Goal: Task Accomplishment & Management: Manage account settings

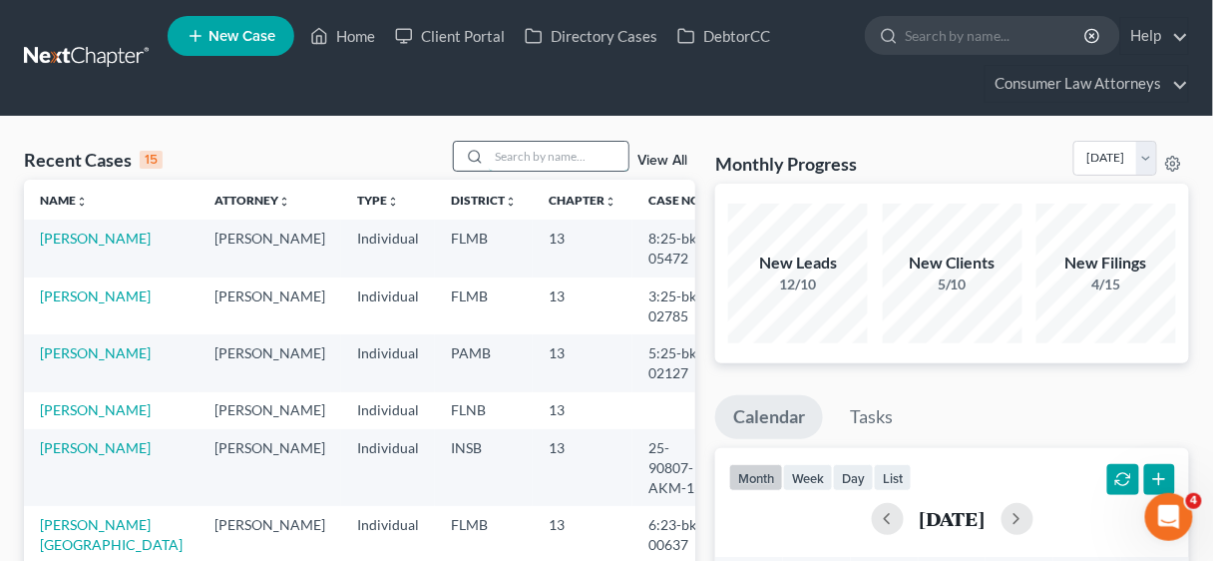
click at [553, 149] on input "search" at bounding box center [559, 156] width 140 height 29
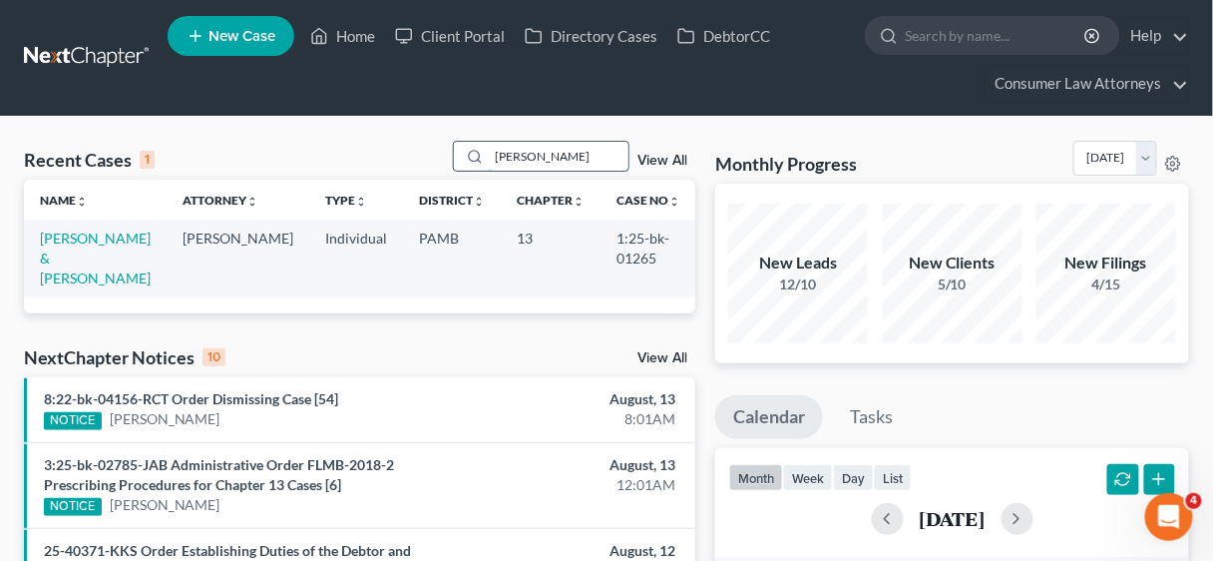
type input "[PERSON_NAME]"
click at [93, 238] on link "[PERSON_NAME] & [PERSON_NAME]" at bounding box center [95, 257] width 111 height 57
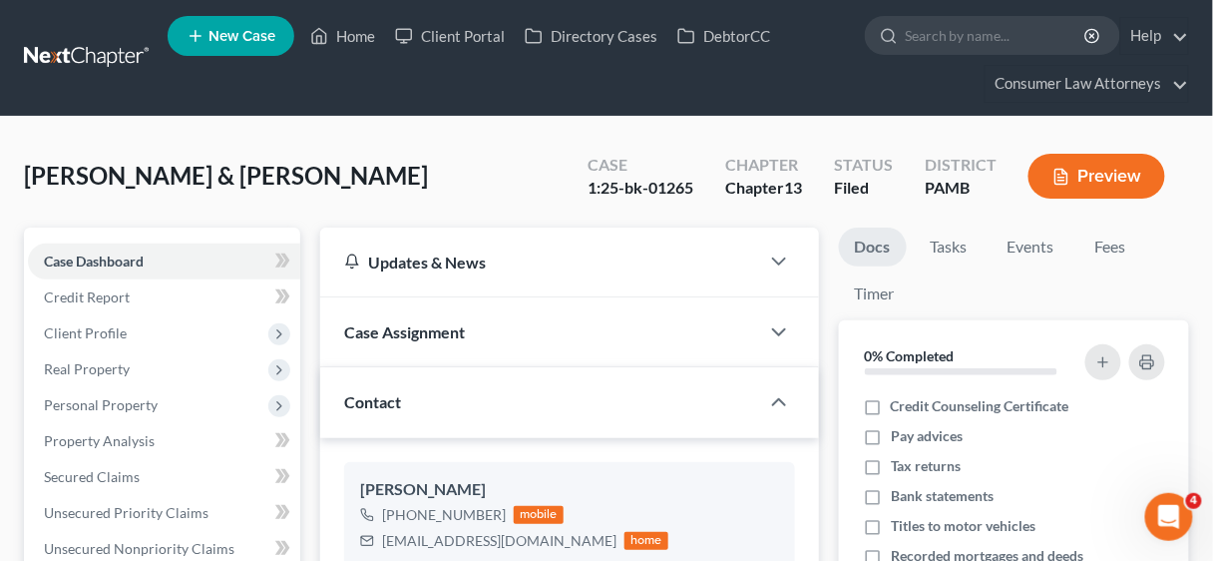
scroll to position [479, 0]
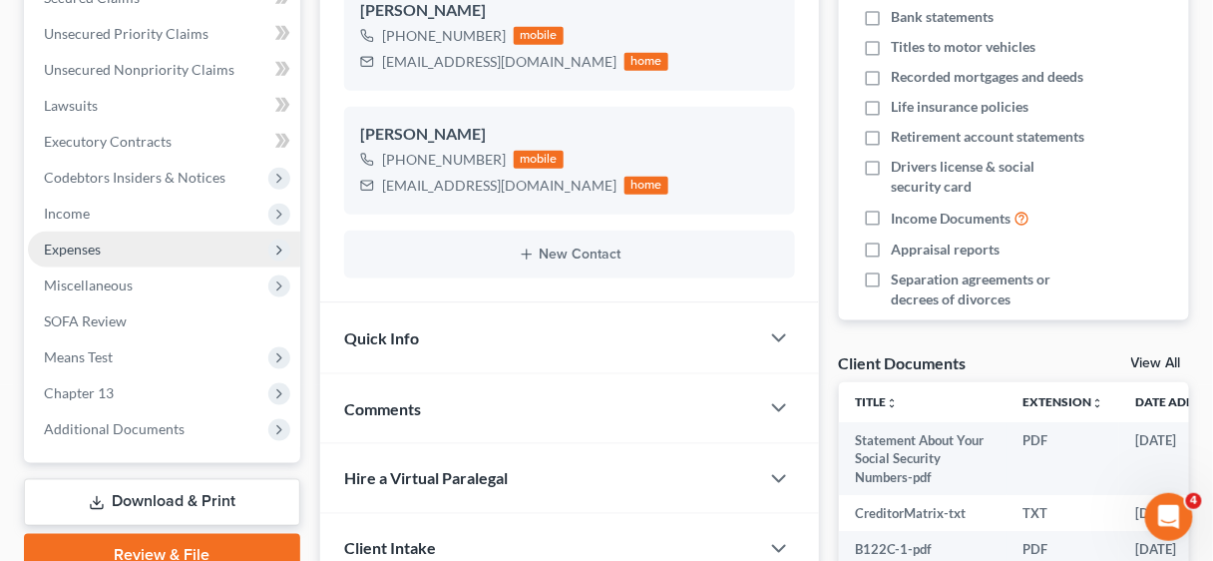
click at [74, 249] on span "Expenses" at bounding box center [72, 248] width 57 height 17
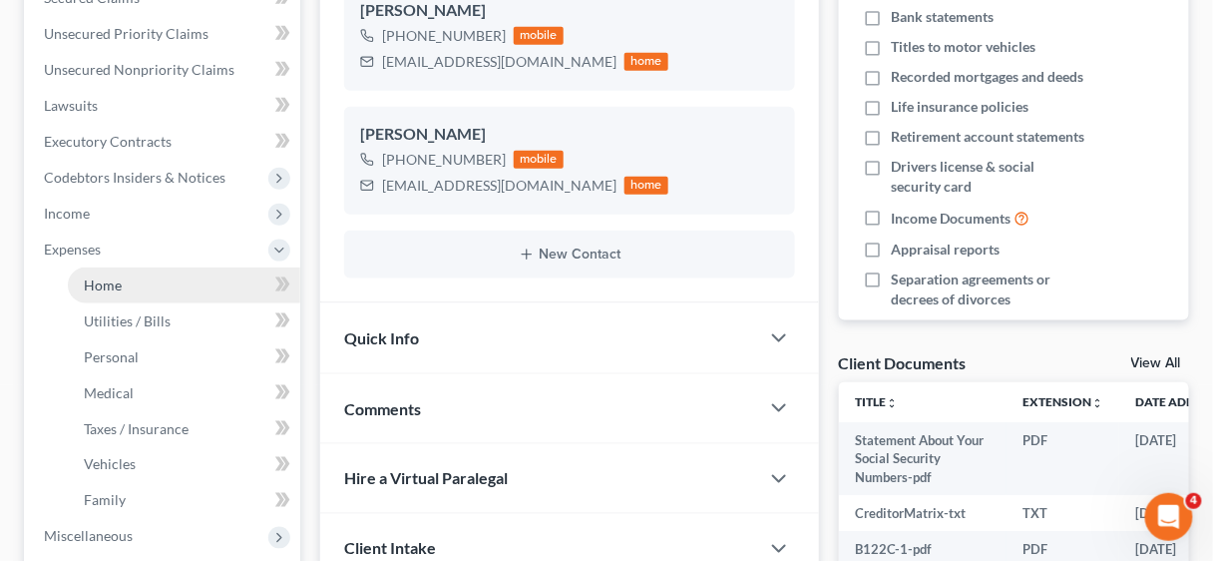
click at [98, 276] on span "Home" at bounding box center [103, 284] width 38 height 17
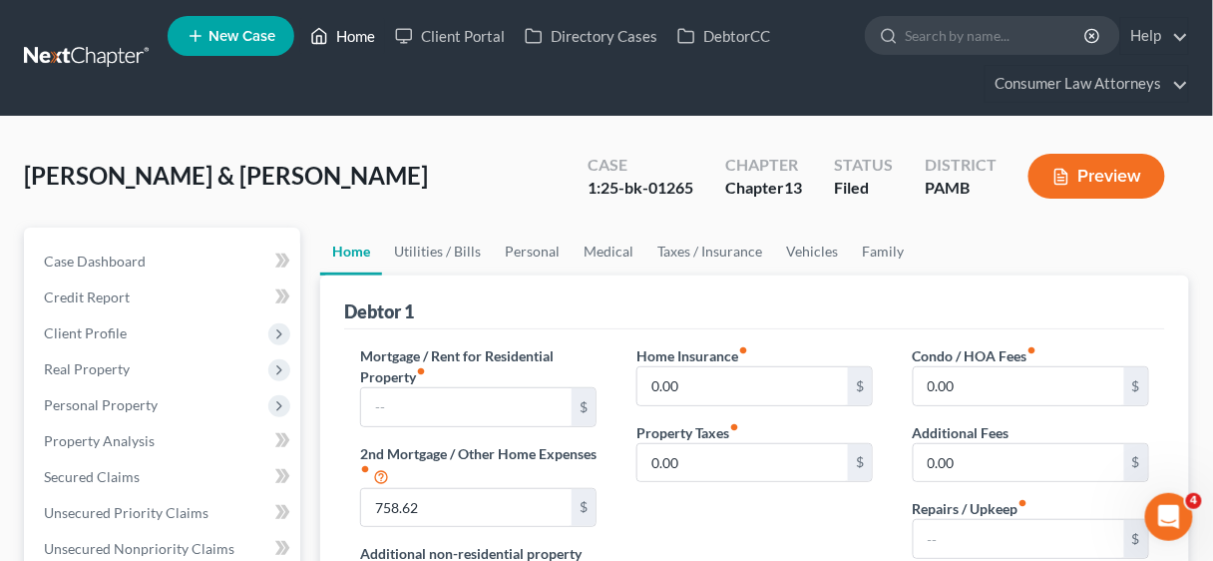
click at [345, 36] on link "Home" at bounding box center [342, 36] width 85 height 36
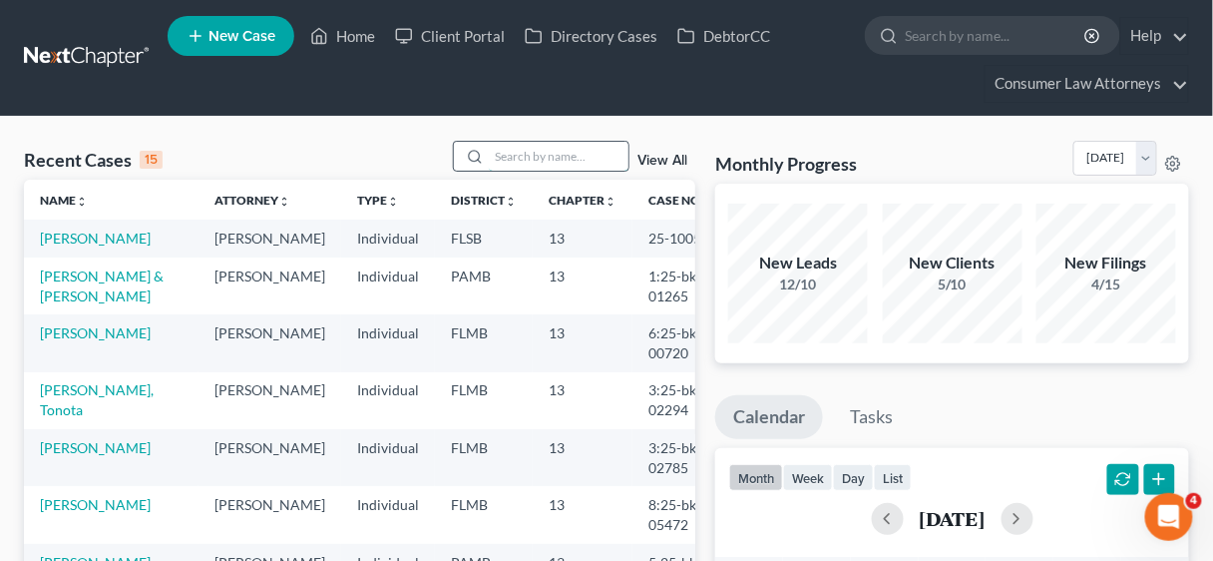
click at [521, 158] on input "search" at bounding box center [559, 156] width 140 height 29
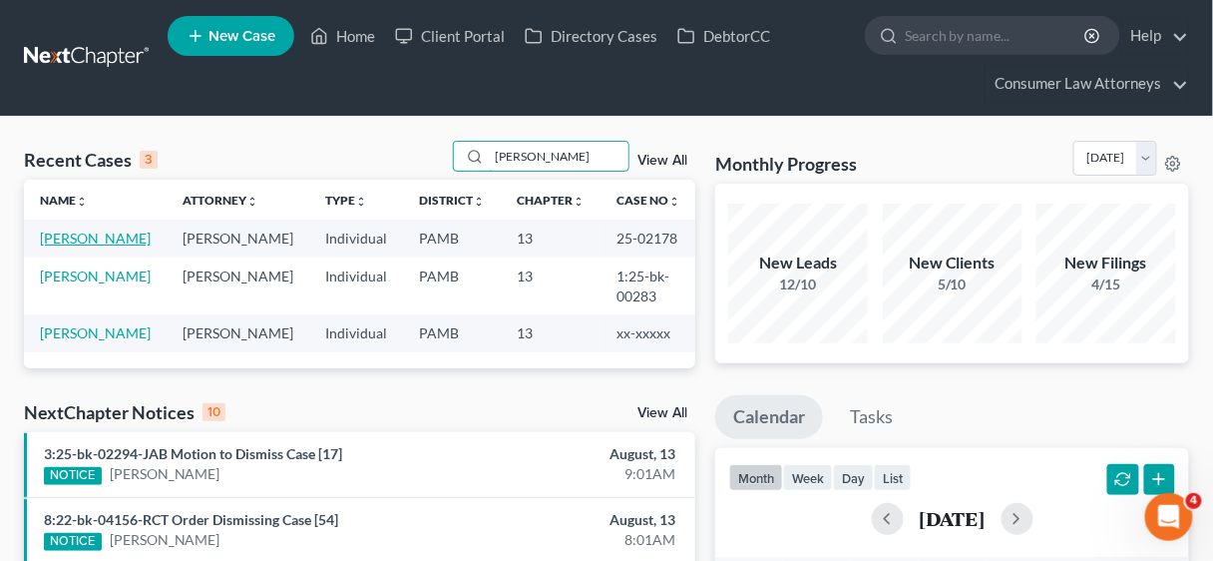
type input "[PERSON_NAME]"
click at [102, 235] on link "[PERSON_NAME]" at bounding box center [95, 237] width 111 height 17
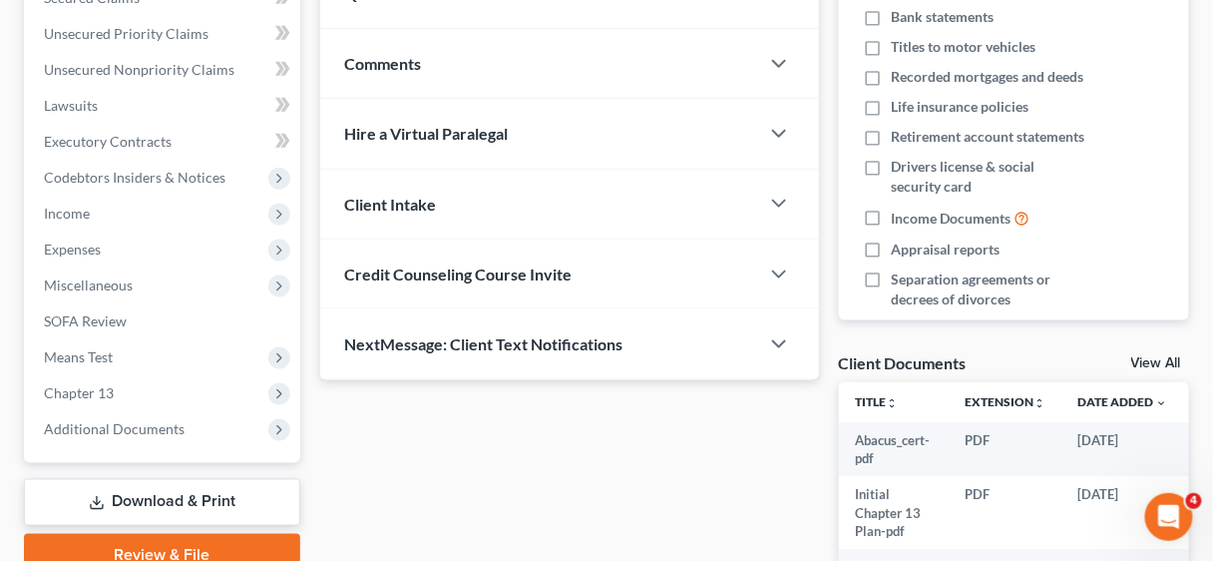
scroll to position [692, 0]
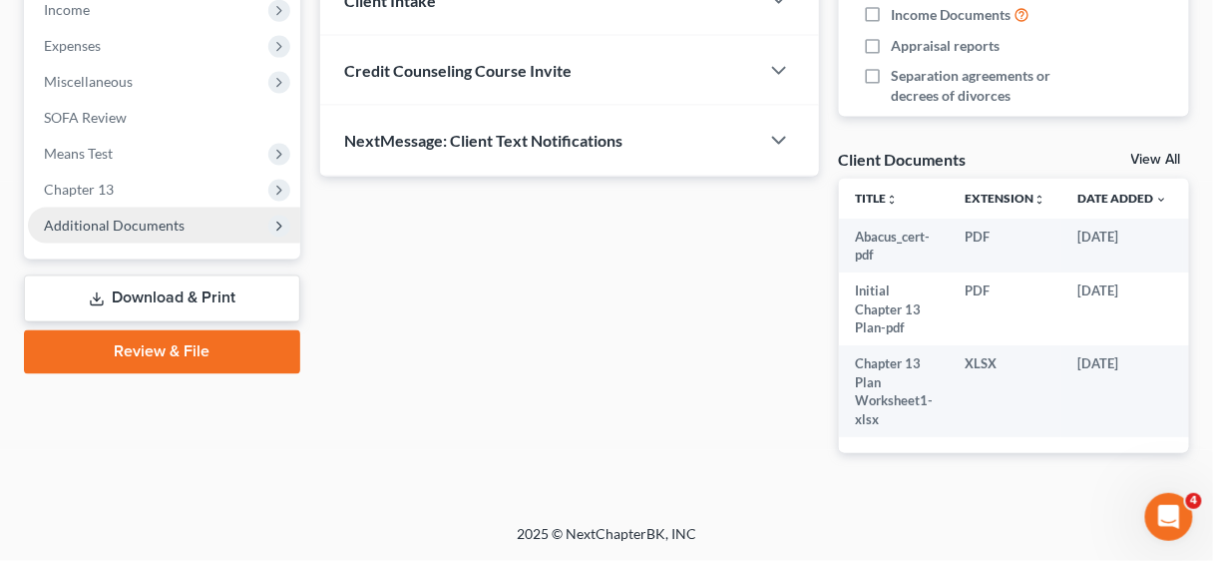
click at [155, 216] on span "Additional Documents" at bounding box center [114, 224] width 141 height 17
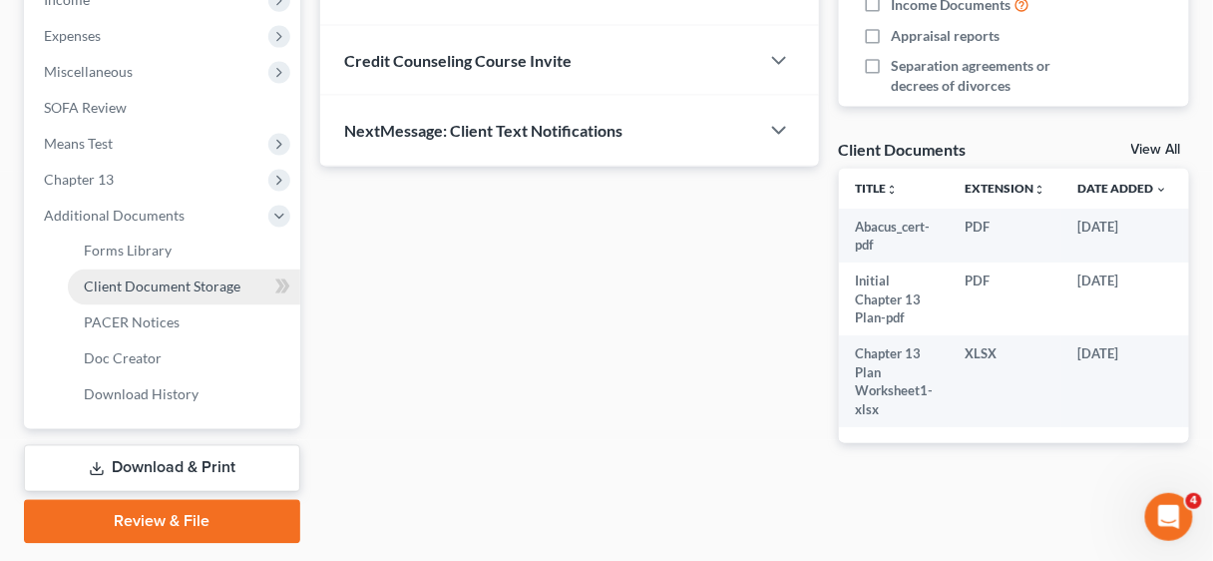
click at [180, 281] on span "Client Document Storage" at bounding box center [162, 286] width 157 height 17
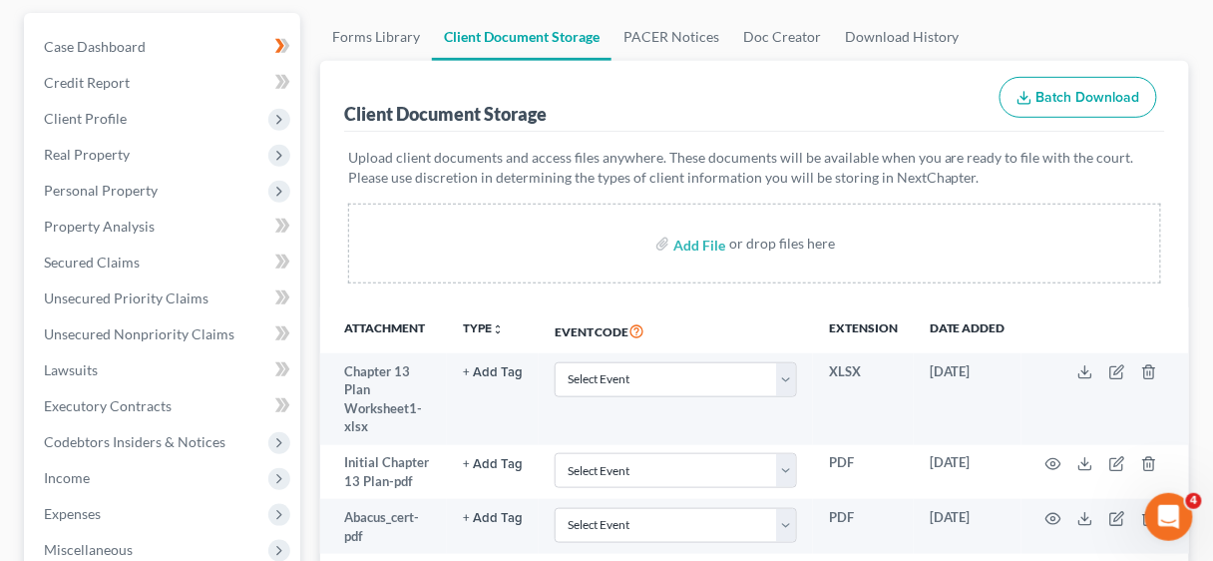
scroll to position [399, 0]
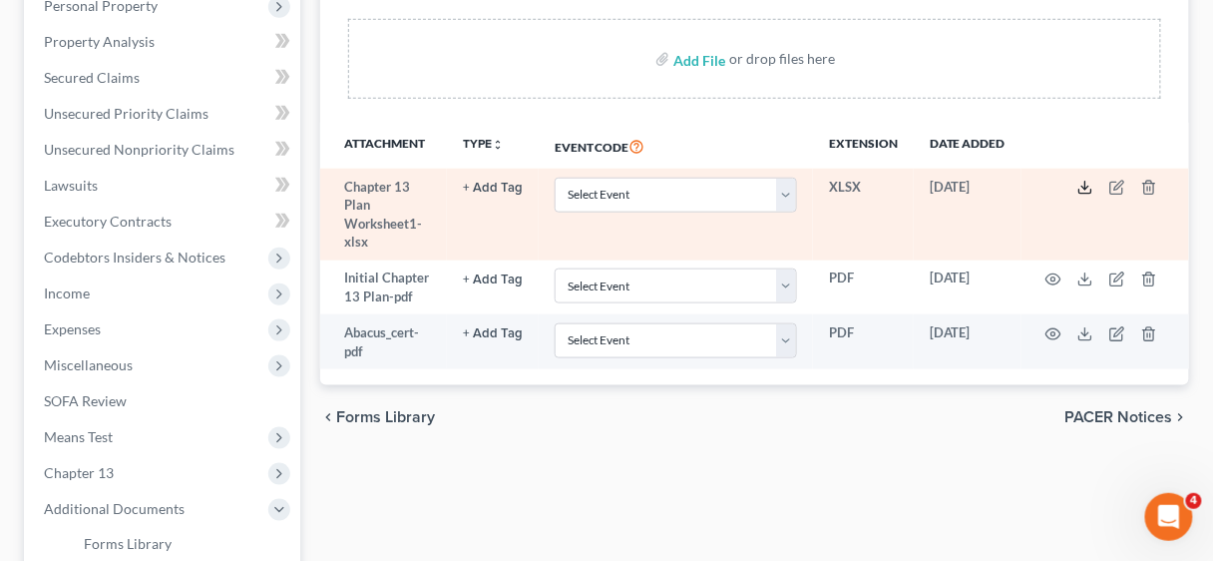
click at [1083, 180] on icon at bounding box center [1085, 188] width 16 height 16
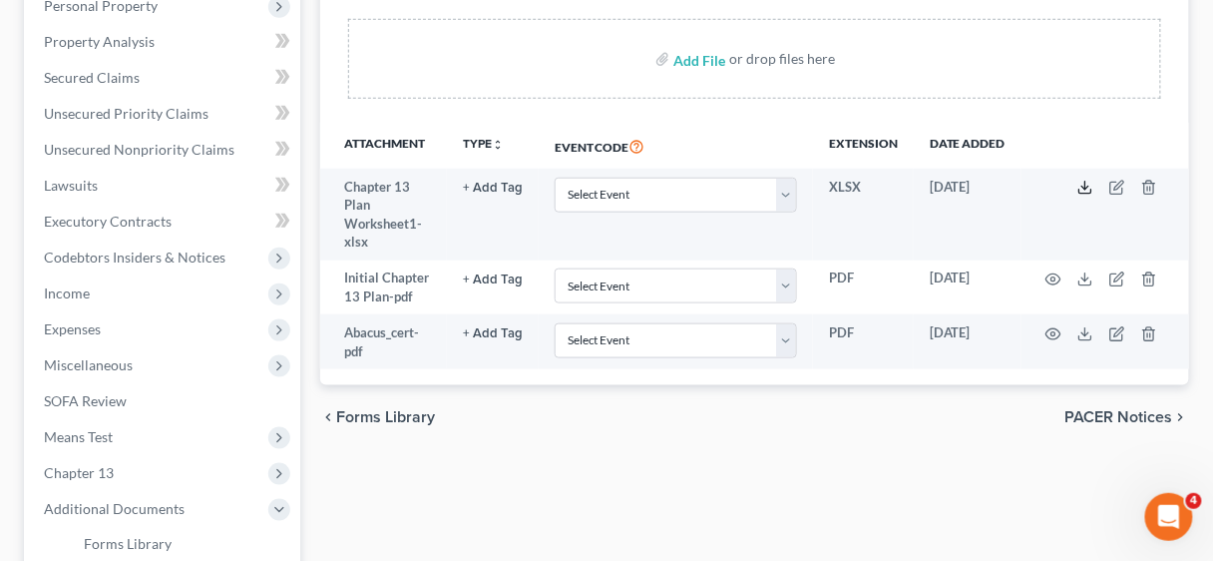
scroll to position [0, 0]
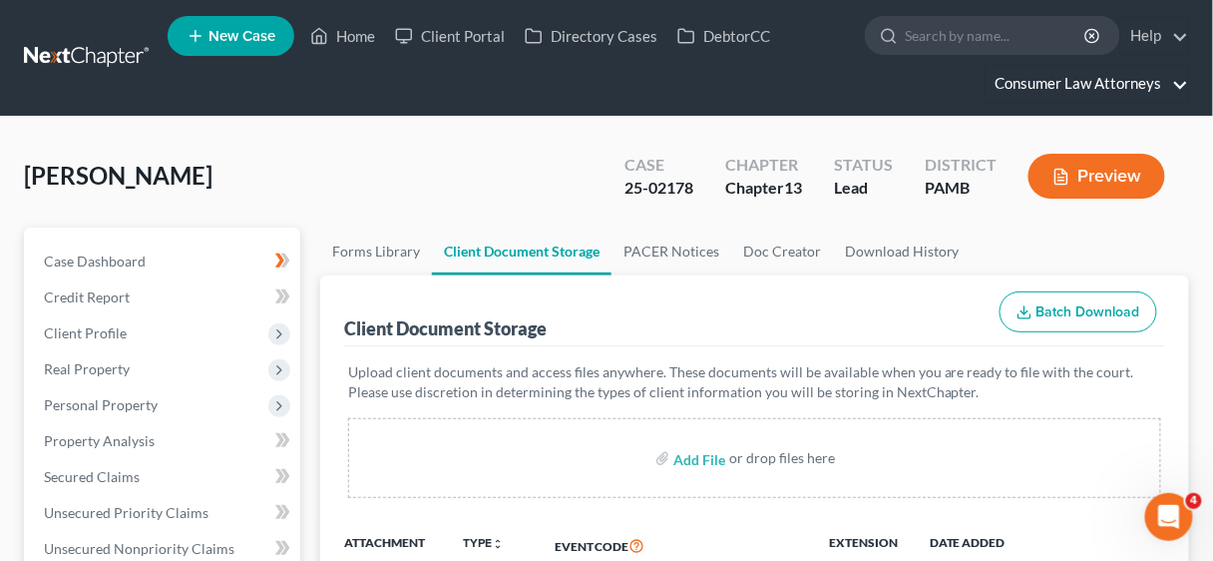
click at [1086, 92] on link "Consumer Law Attorneys" at bounding box center [1087, 84] width 203 height 36
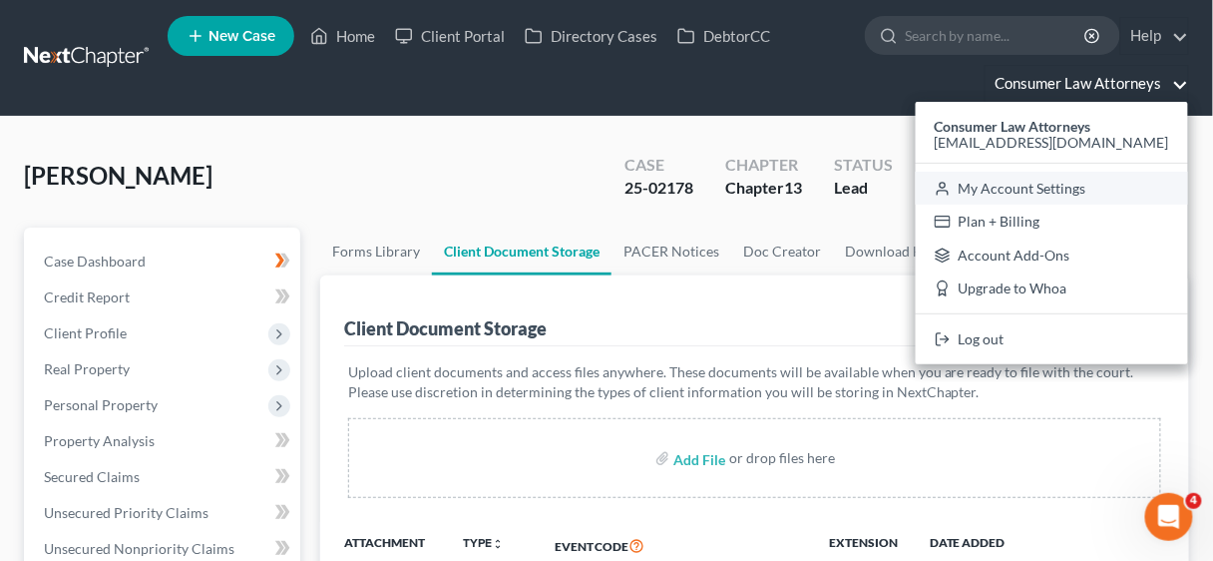
click at [1025, 193] on link "My Account Settings" at bounding box center [1052, 189] width 272 height 34
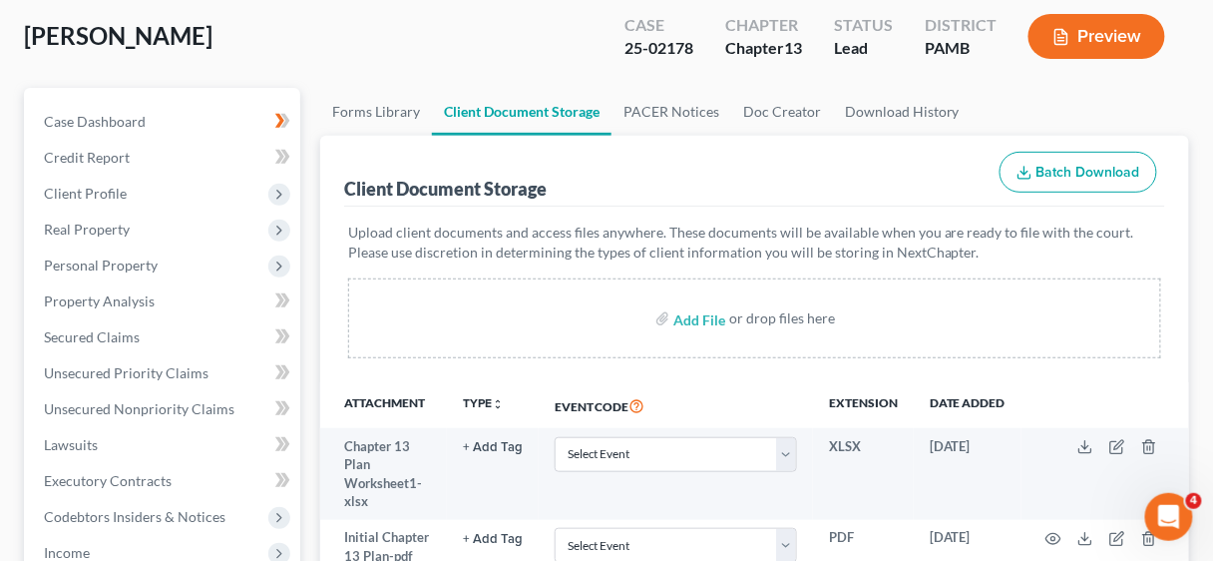
select select "24"
select select "9"
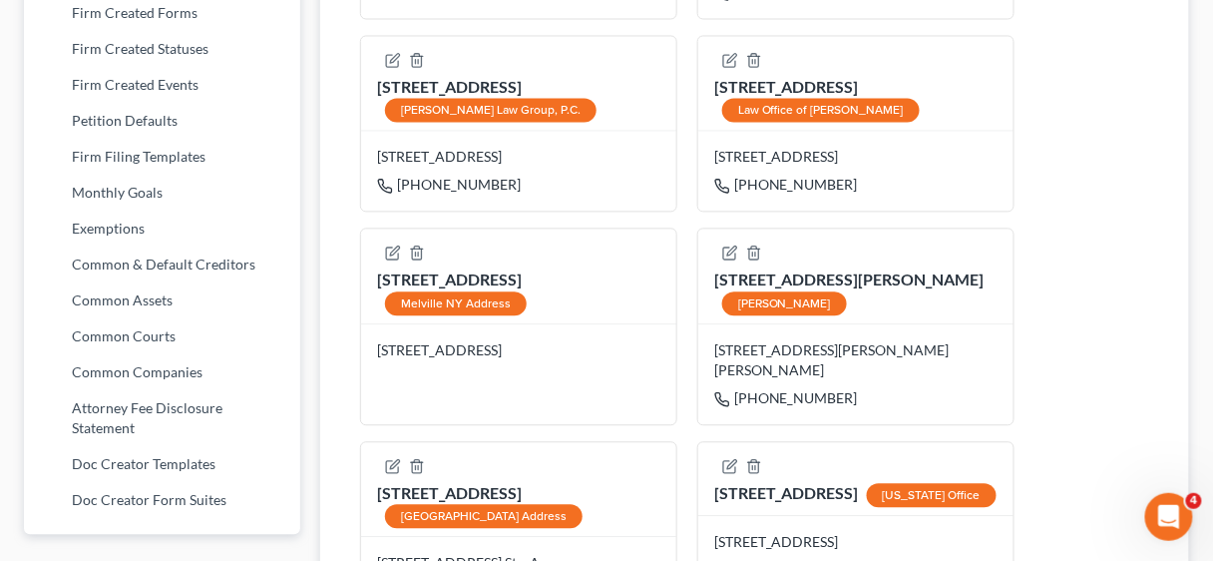
scroll to position [1654, 0]
